Goal: Transaction & Acquisition: Purchase product/service

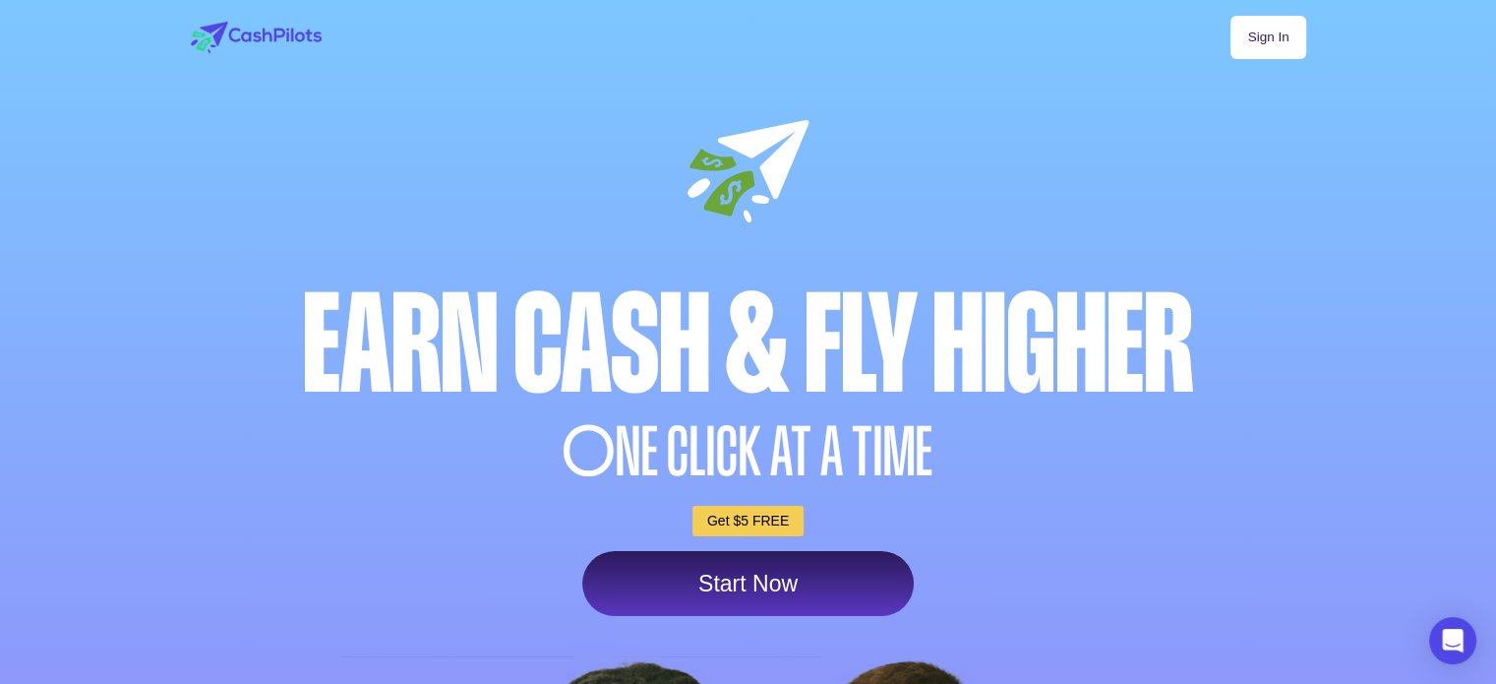
click at [1290, 30] on link "Sign In" at bounding box center [1268, 37] width 75 height 43
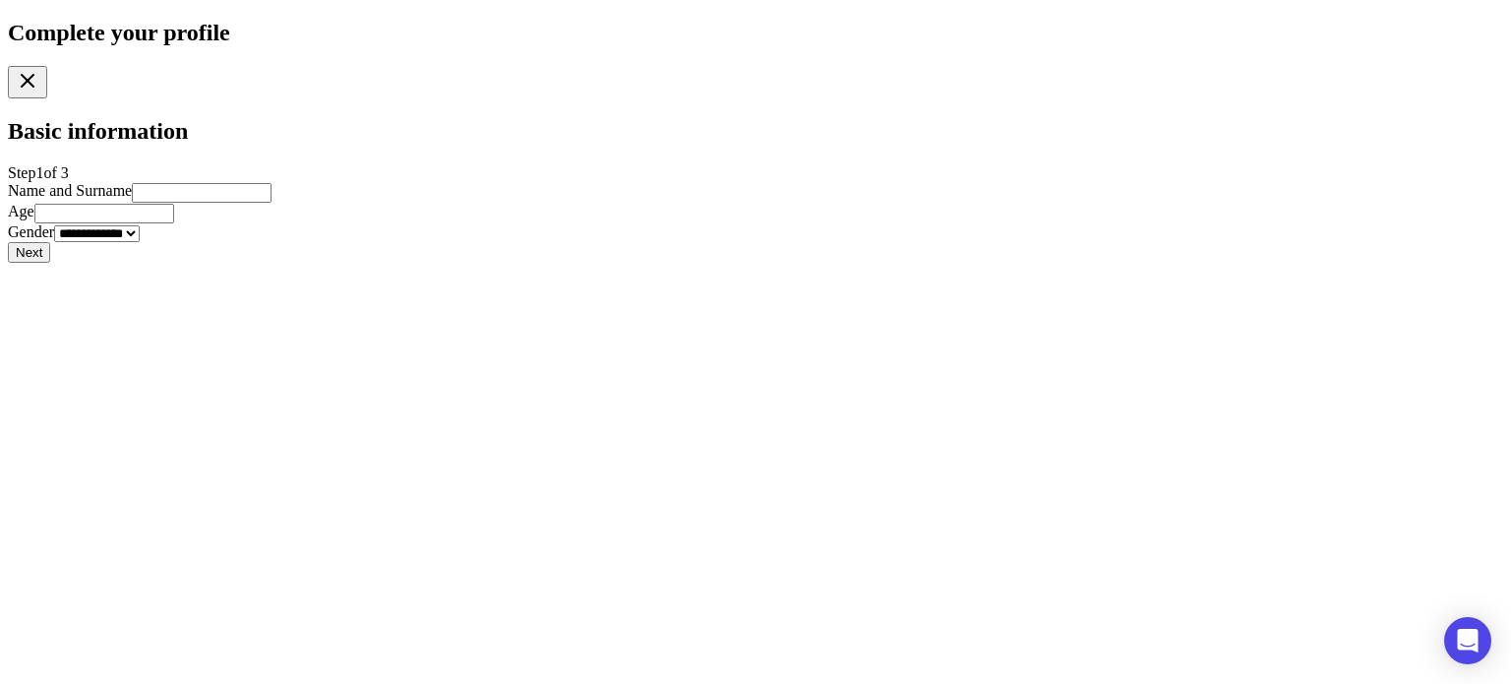
click at [39, 78] on icon at bounding box center [28, 81] width 24 height 24
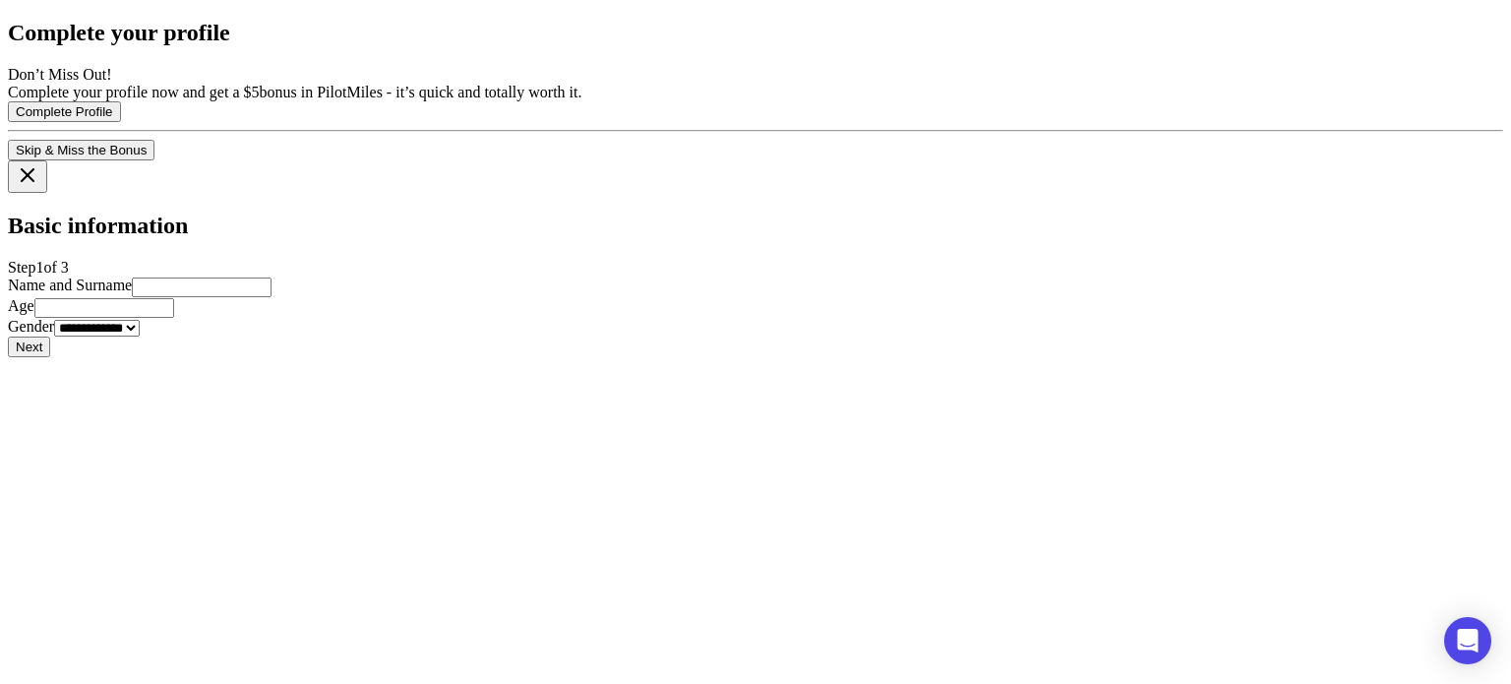
click at [154, 160] on button "Skip & Miss the Bonus" at bounding box center [81, 150] width 147 height 21
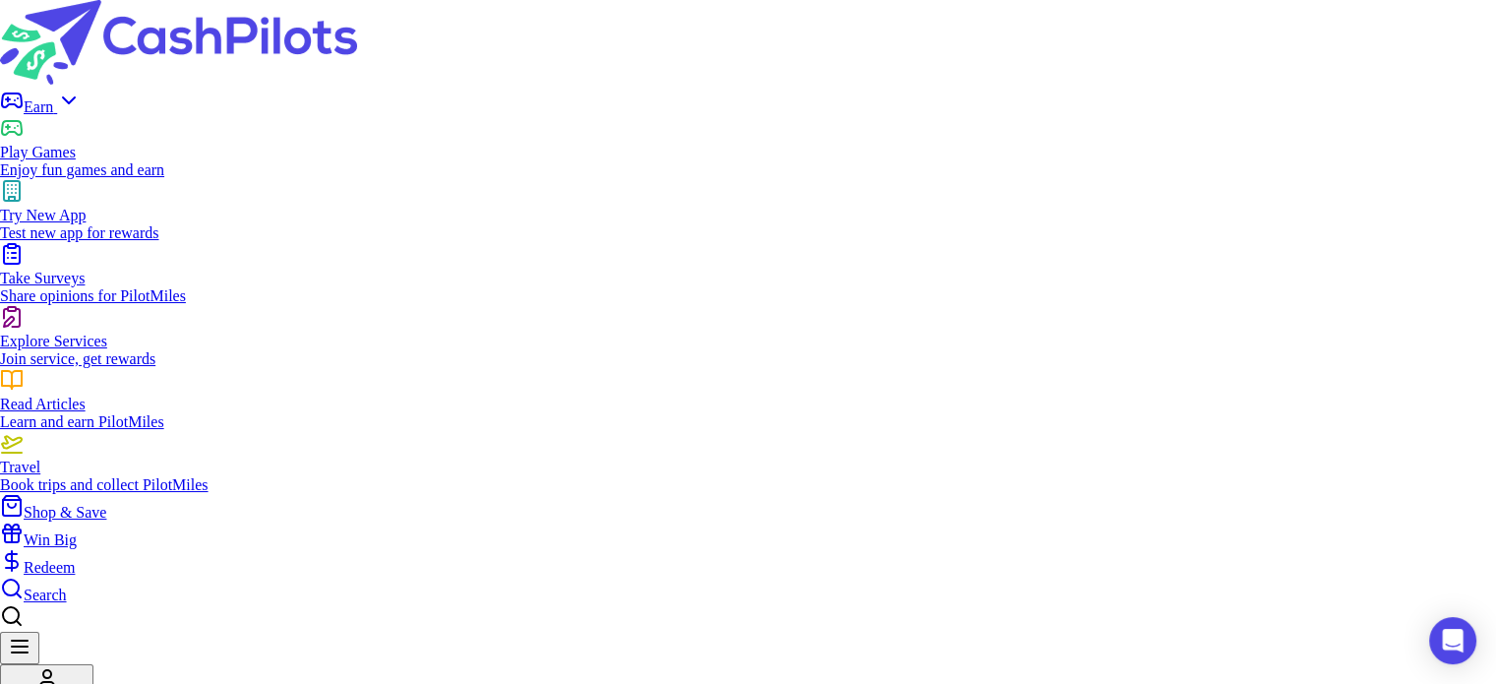
click at [106, 504] on span "Shop & Save" at bounding box center [65, 512] width 83 height 17
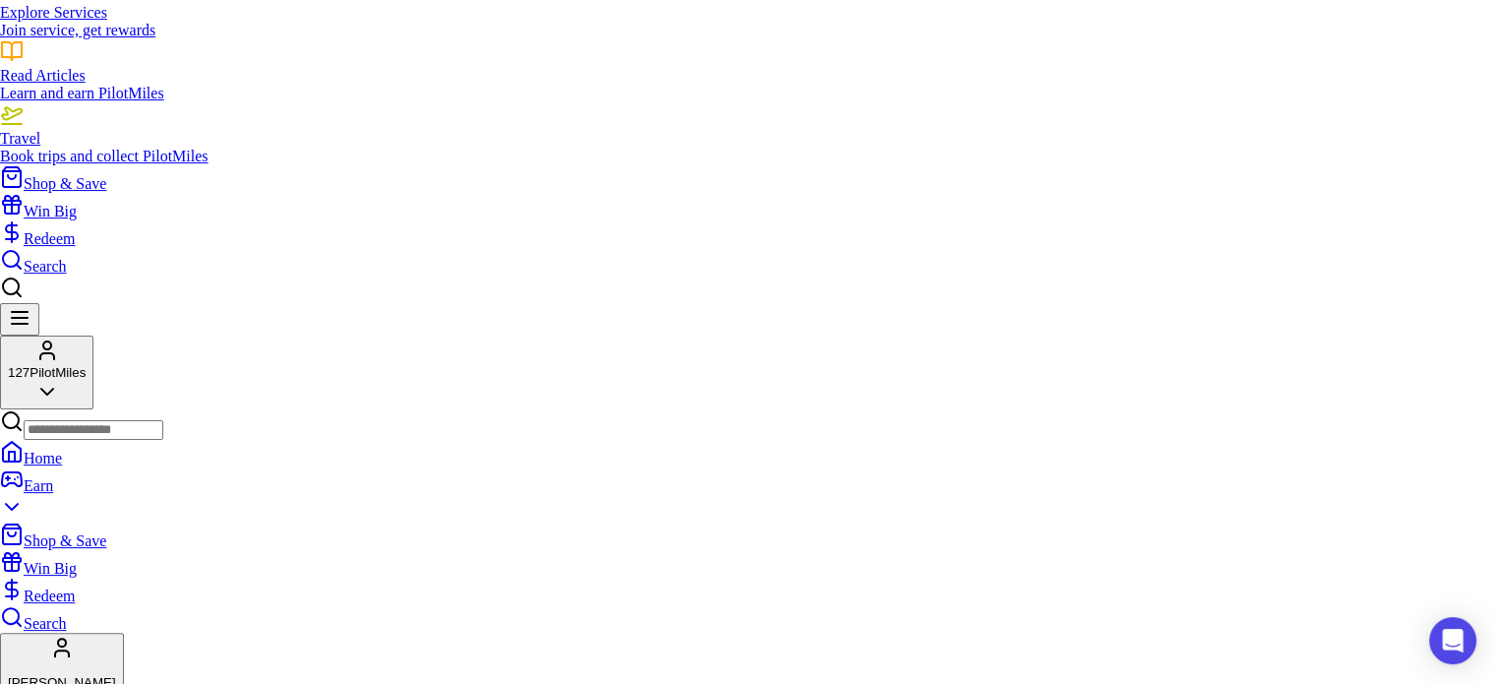
scroll to position [295, 0]
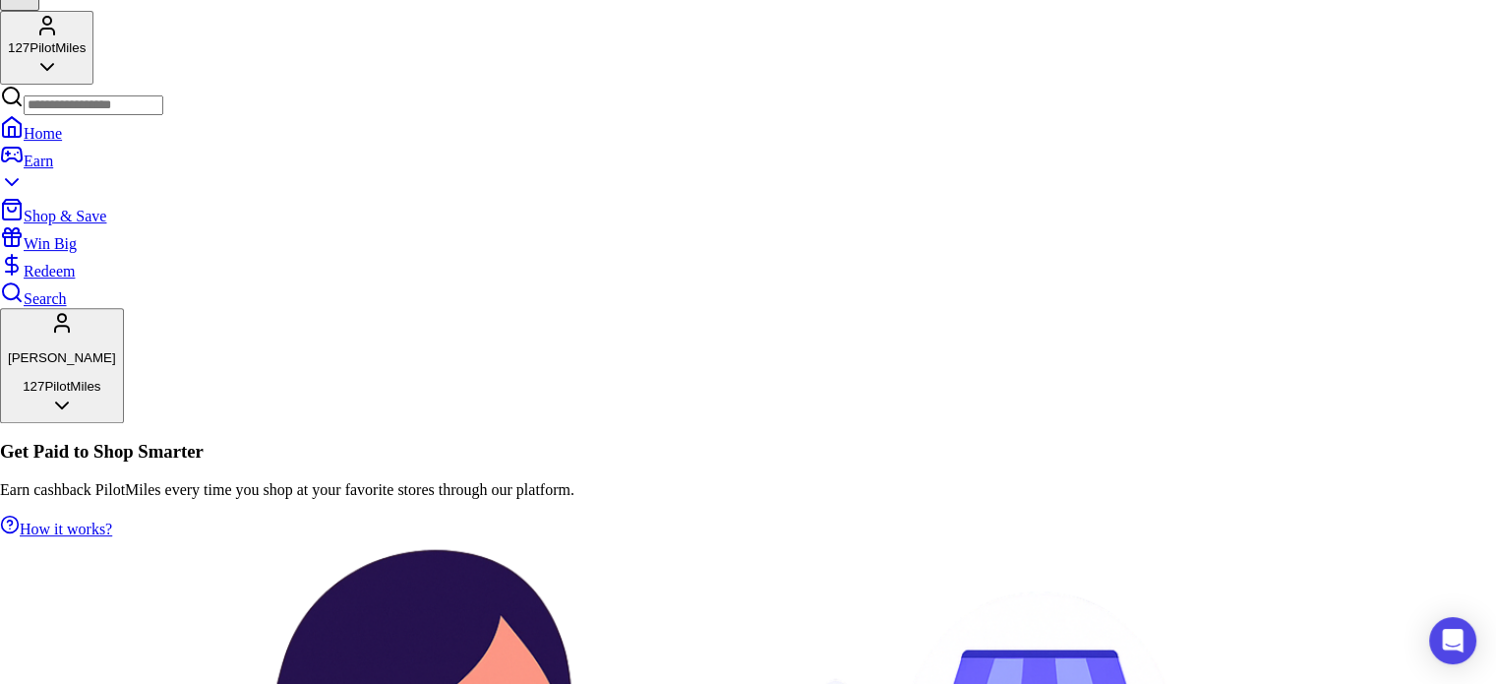
scroll to position [713, 0]
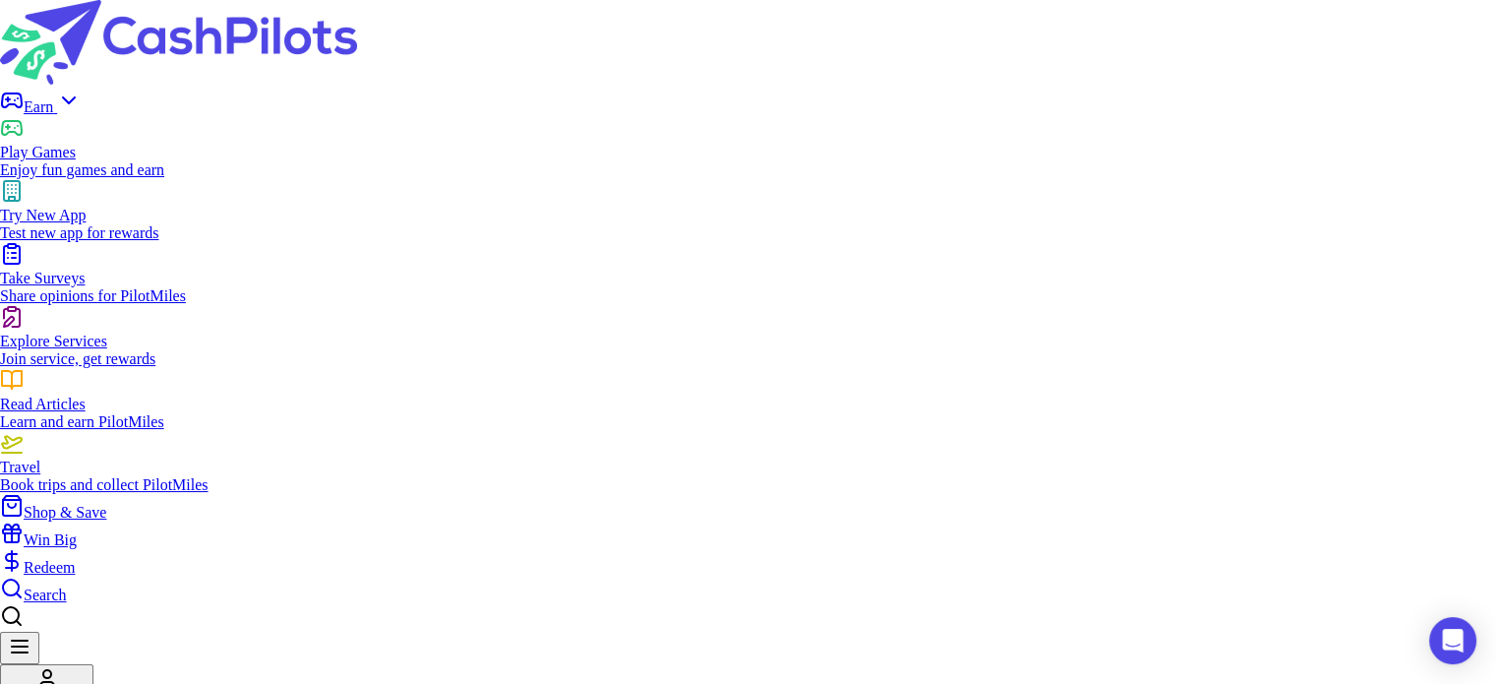
click at [106, 504] on span "Shop & Save" at bounding box center [65, 512] width 83 height 17
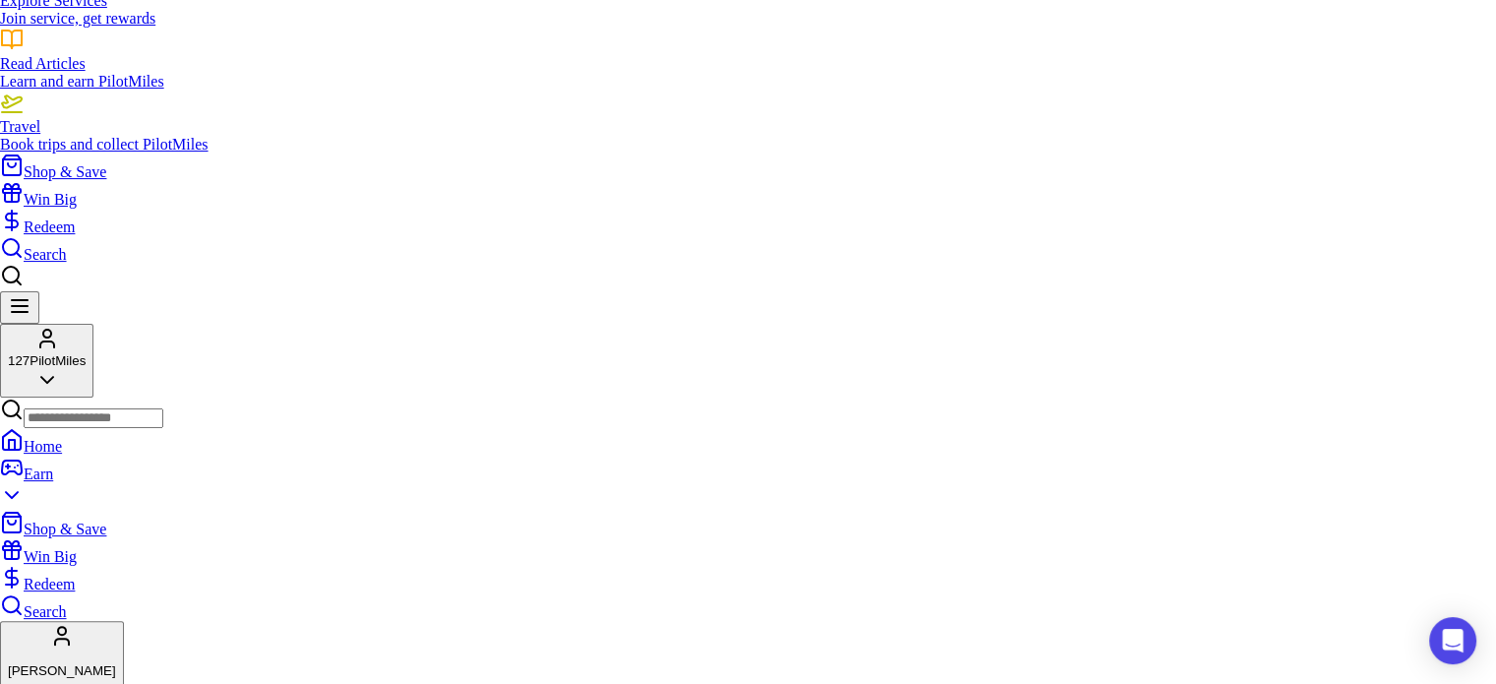
scroll to position [295, 0]
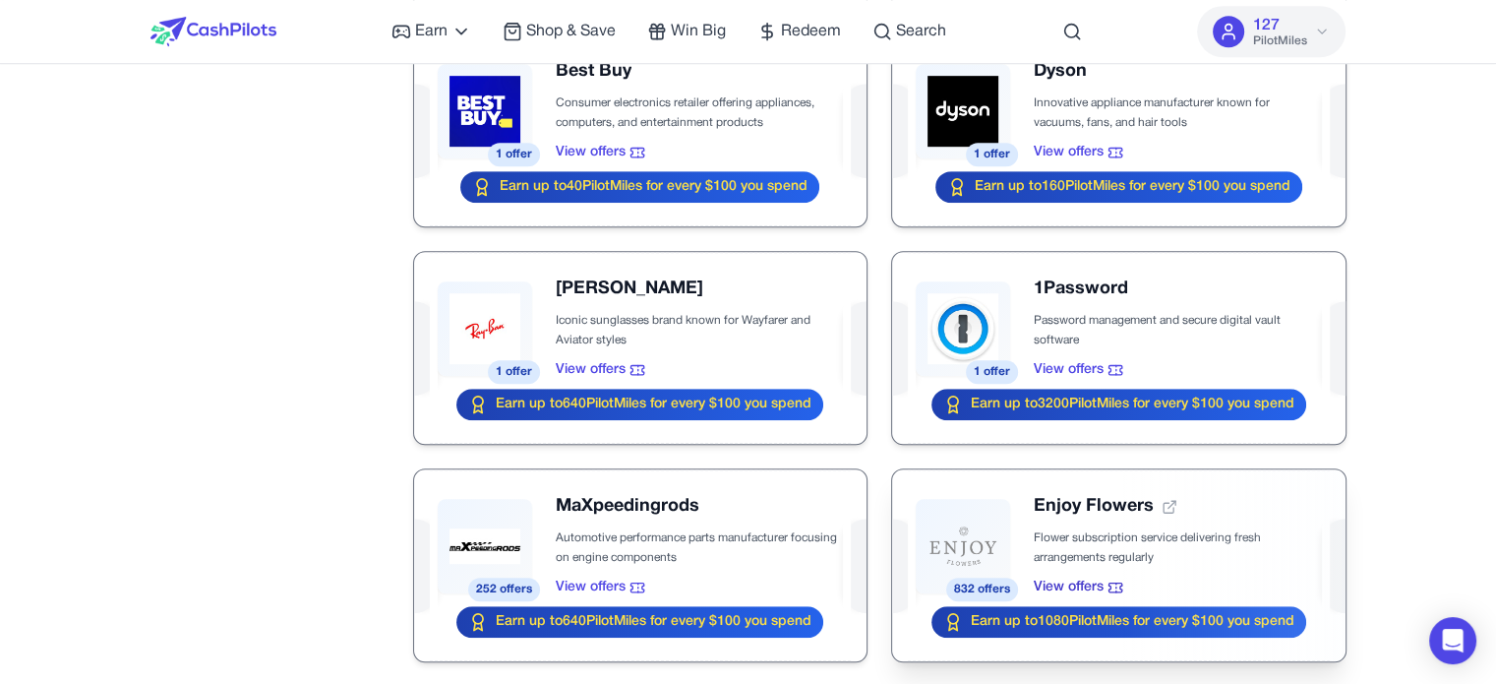
scroll to position [1279, 0]
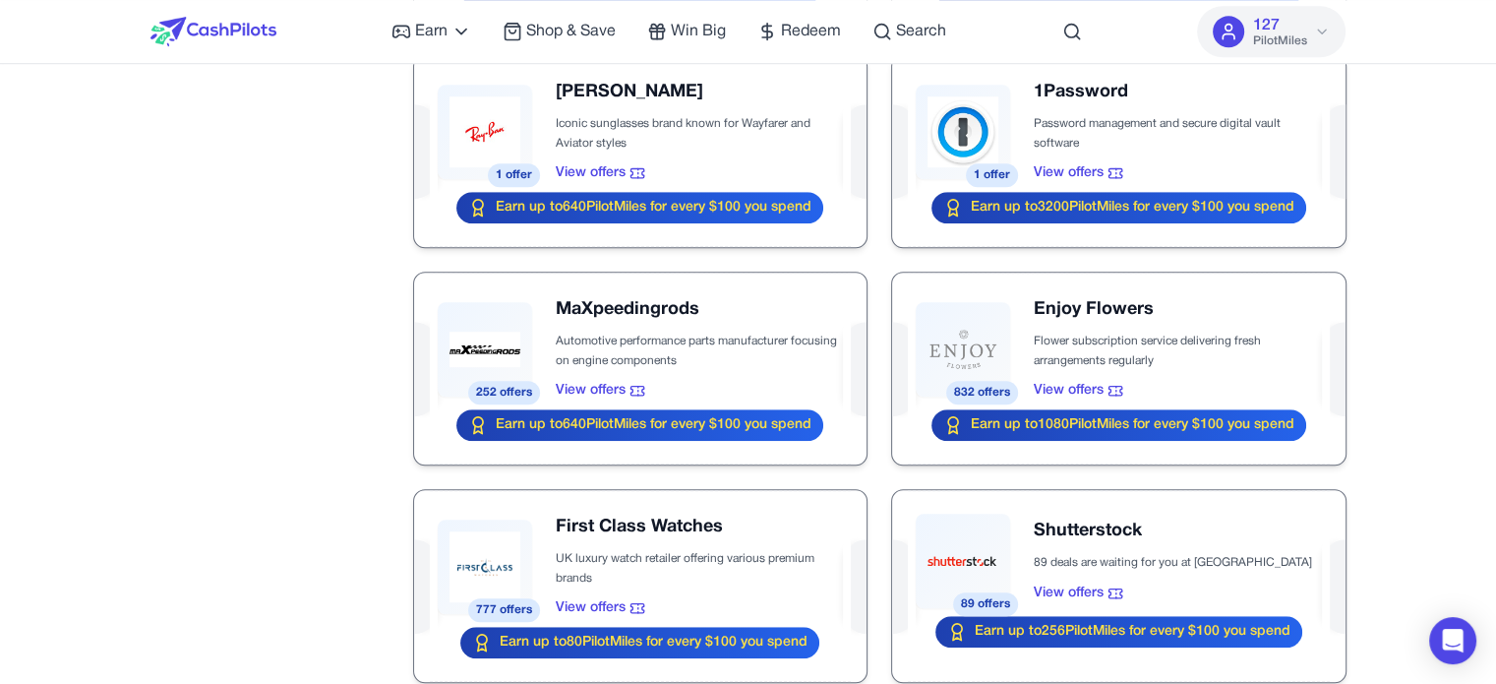
click at [1083, 310] on div at bounding box center [1118, 368] width 452 height 192
